Goal: Task Accomplishment & Management: Manage account settings

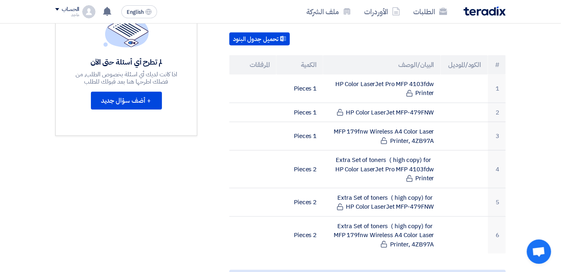
click at [129, 218] on div "مواعيد الطلب الموعد النهائي للرد Time Remaining 3 ساعة : 5 دقيقة : 52 ثانية الأ…" at bounding box center [126, 218] width 154 height 666
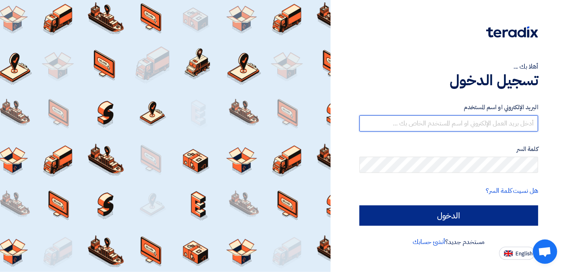
type input "[EMAIL_ADDRESS][DOMAIN_NAME]"
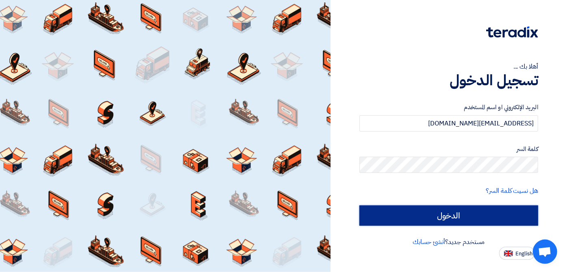
click at [369, 210] on input "الدخول" at bounding box center [448, 215] width 179 height 20
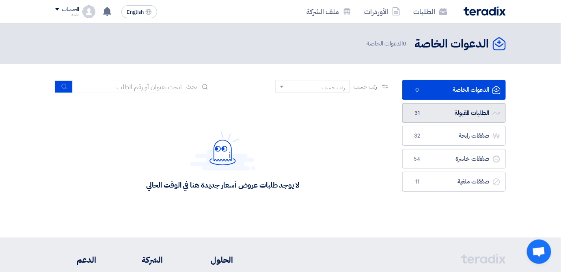
click at [412, 116] on link "الطلبات المقبولة الطلبات المقبولة 31" at bounding box center [453, 113] width 103 height 20
